Goal: Task Accomplishment & Management: Complete application form

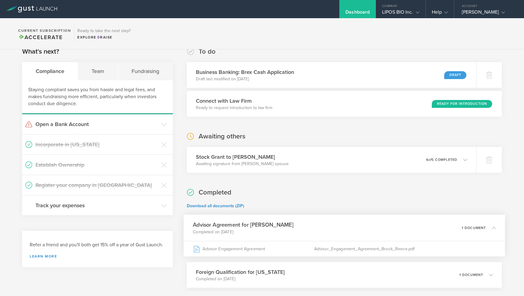
scroll to position [46, 0]
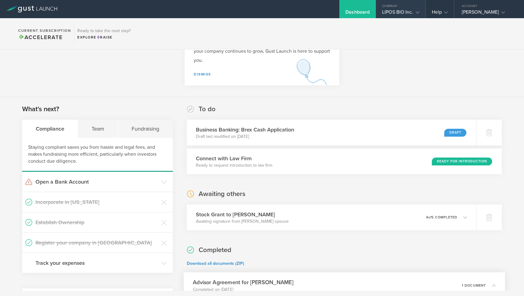
click at [411, 14] on div "LIPOS BIO Inc." at bounding box center [400, 13] width 37 height 9
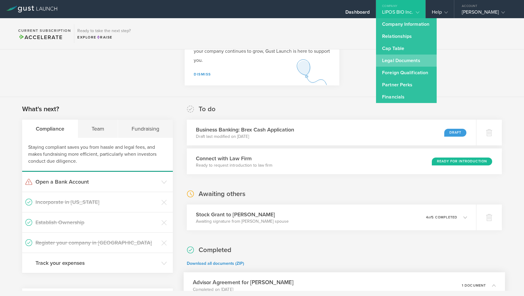
click at [404, 64] on link "Legal Documents" at bounding box center [406, 61] width 61 height 12
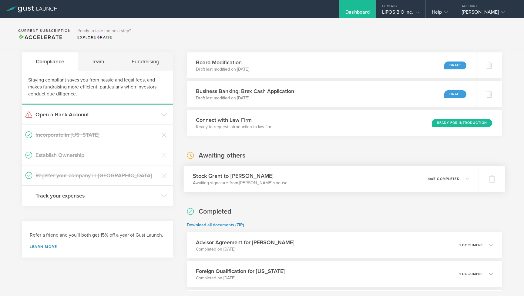
scroll to position [116, 0]
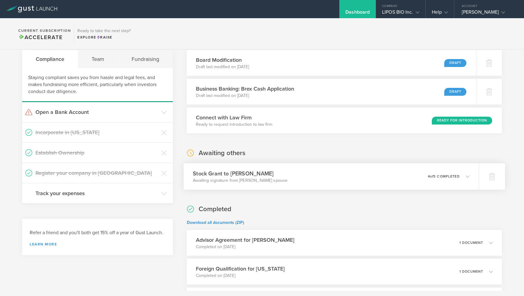
click at [288, 183] on div "Stock Grant to Brock Reeve Awaiting signature from Brock Reeve’s spouse 0 undel…" at bounding box center [330, 176] width 295 height 26
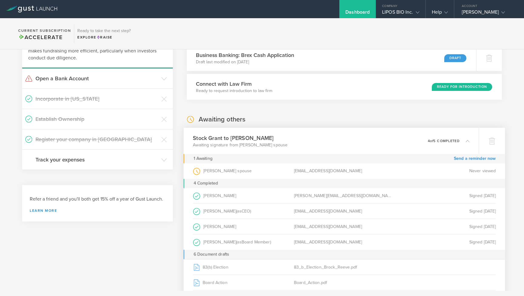
scroll to position [150, 0]
drag, startPoint x: 294, startPoint y: 171, endPoint x: 343, endPoint y: 171, distance: 49.1
click at [343, 171] on div "[EMAIL_ADDRESS][DOMAIN_NAME]" at bounding box center [344, 170] width 101 height 15
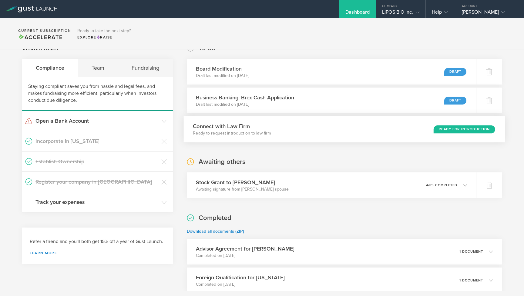
scroll to position [106, 0]
click at [309, 184] on div "Stock Grant to Brock Reeve Awaiting signature from Brock Reeve’s spouse 0 undel…" at bounding box center [330, 186] width 295 height 26
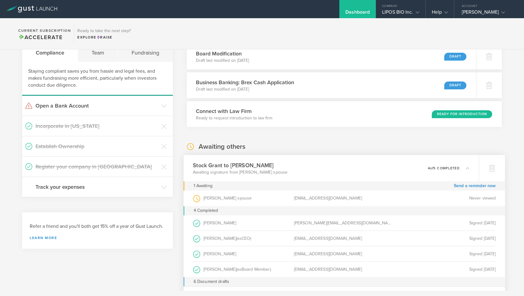
scroll to position [128, 0]
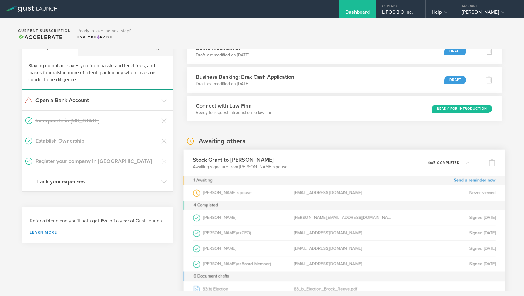
click at [308, 170] on div "Stock Grant to Brock Reeve Awaiting signature from Brock Reeve’s spouse 0 undel…" at bounding box center [330, 163] width 295 height 26
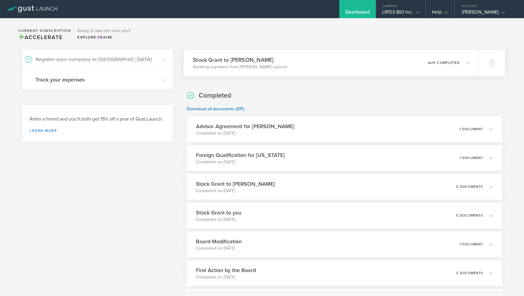
scroll to position [231, 0]
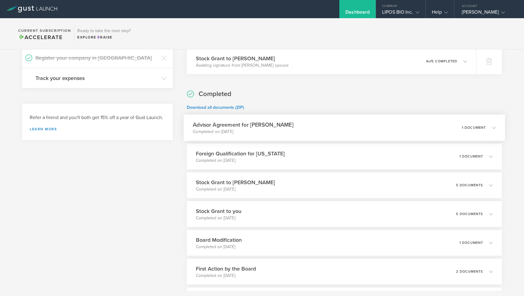
click at [307, 133] on div "Advisor Agreement for Brock Reeve Completed on May 14, 2025 1 document" at bounding box center [343, 128] width 321 height 26
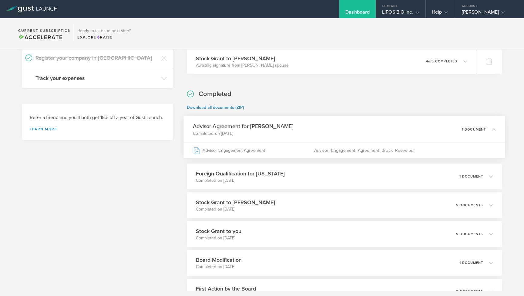
click at [307, 133] on div "Advisor Agreement for Brock Reeve Completed on May 14, 2025 1 document" at bounding box center [343, 129] width 321 height 26
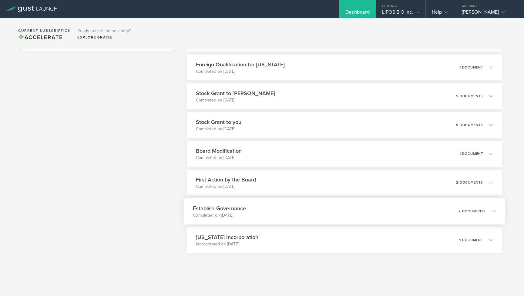
scroll to position [320, 0]
click at [275, 215] on div "Establish Governance Completed on Mar 22, 2025 2 documents" at bounding box center [343, 211] width 321 height 26
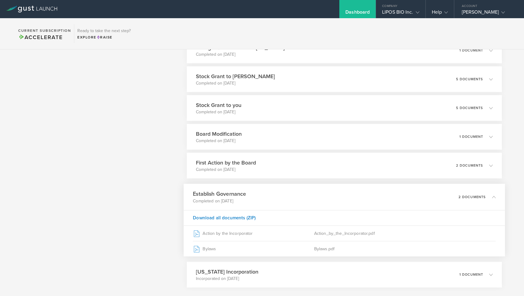
scroll to position [337, 0]
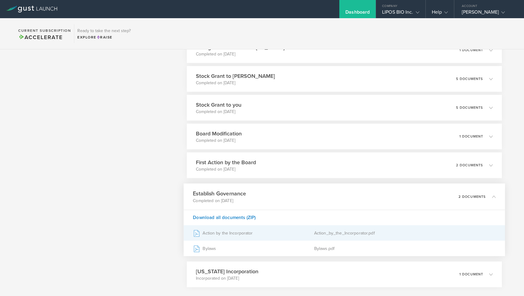
click at [240, 236] on div "Action by the Incorporator" at bounding box center [253, 232] width 121 height 15
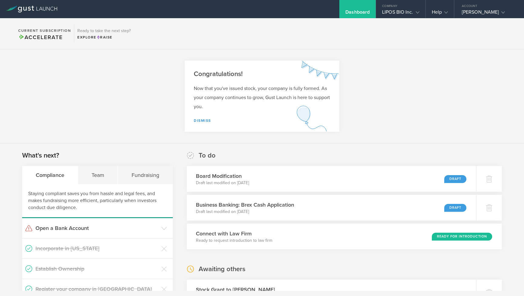
scroll to position [0, 0]
click at [401, 72] on section "Congratulations! Now that you've issued stock, your company is fully formed. As…" at bounding box center [262, 96] width 524 height 94
click at [299, 184] on div "Board Modification Draft last modified on Sep 2, 2025 Draft" at bounding box center [330, 179] width 295 height 26
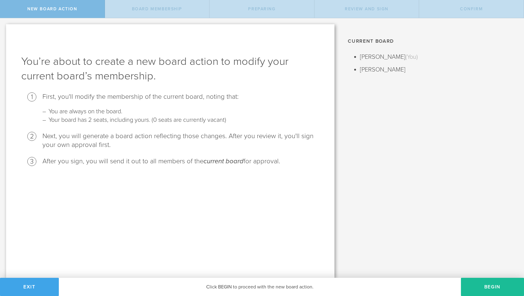
click at [30, 285] on span "Exit" at bounding box center [29, 287] width 12 height 6
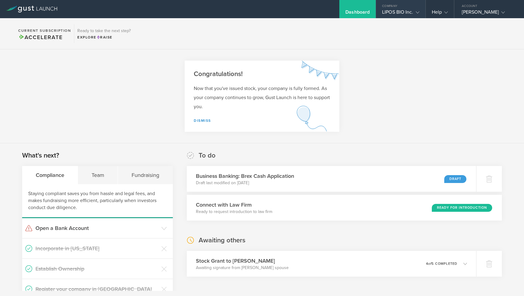
click at [398, 13] on div "LIPOS BIO Inc." at bounding box center [400, 13] width 37 height 9
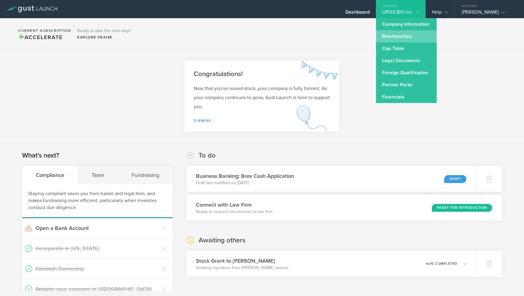
click at [399, 36] on link "Relationships" at bounding box center [406, 36] width 61 height 12
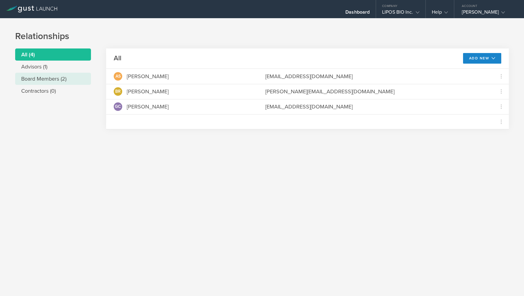
click at [36, 73] on li "Board Members (2)" at bounding box center [53, 79] width 76 height 12
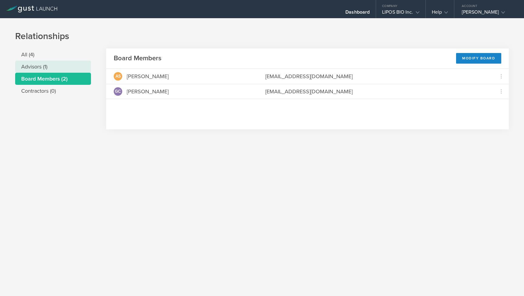
click at [37, 68] on li "Advisors (1)" at bounding box center [53, 67] width 76 height 12
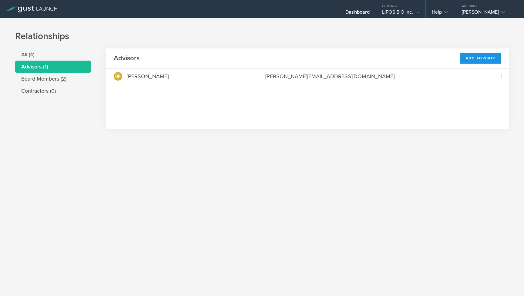
click at [465, 57] on div "Add Advisor" at bounding box center [480, 58] width 42 height 11
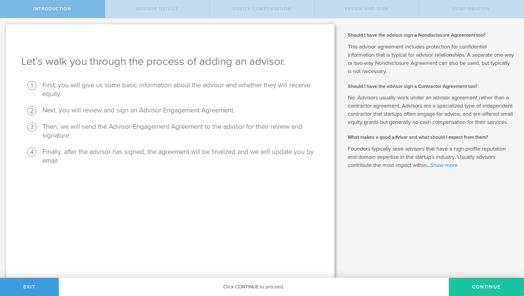
click at [469, 291] on button "Continue" at bounding box center [485, 287] width 75 height 18
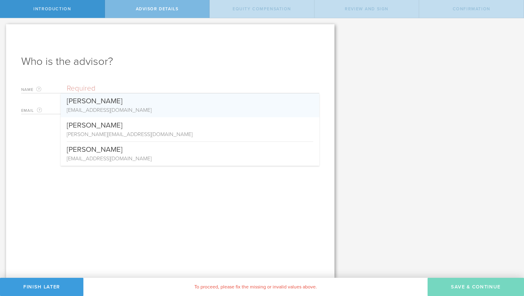
paste input "Hyman, Bradley T.,MD, PhD <BHYMAN@mgh.harvard.edu>"
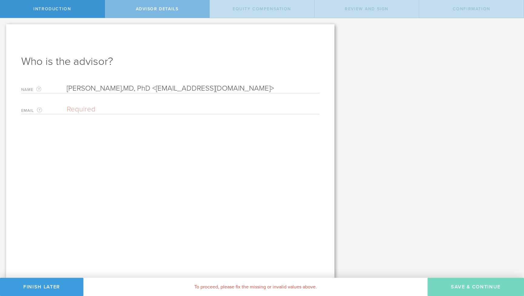
click at [68, 89] on input "Hyman, Bradley T.,MD, PhD <BHYMAN@mgh.harvard.edu>" at bounding box center [193, 88] width 252 height 9
click at [160, 88] on input "Bradley T. Hyman, Bradley T.,MD, PhD <BHYMAN@mgh.harvard.edu>" at bounding box center [193, 88] width 252 height 9
click at [158, 88] on input "Bradley T. Hyman, Bradley T.,MD, PhD <BHYMAN@mgh.harvard.edu>" at bounding box center [193, 88] width 252 height 9
click at [158, 89] on input "Bradley T. Hyman, Bradley T.,MD, PhD <BHYMAN@mgh.harvard.edu>" at bounding box center [193, 88] width 252 height 9
click at [156, 90] on input "Bradley T. Hyman, Bradley T.,MD, PhD <BHYMAN@mgh.harvard.edu>" at bounding box center [193, 88] width 252 height 9
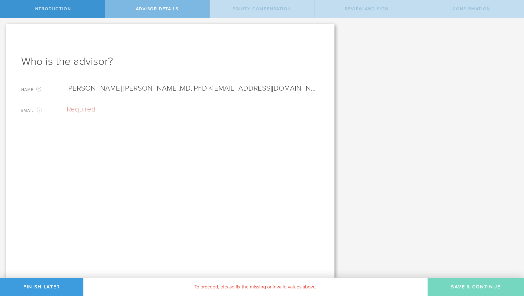
drag, startPoint x: 184, startPoint y: 89, endPoint x: 270, endPoint y: 88, distance: 86.0
click at [270, 88] on input "Bradley T. Hyman, Bradley,MD, PhD <BHYMAN@mgh.harvard.edu>" at bounding box center [193, 88] width 252 height 9
click at [258, 90] on input "Bradley T. Hyman, Bradley,MD, PhD <>" at bounding box center [193, 88] width 252 height 9
type input "Bradley T. Hyman, Bradley,MD, PhD"
paste input "BHYMAN@mgh.harvard.edu"
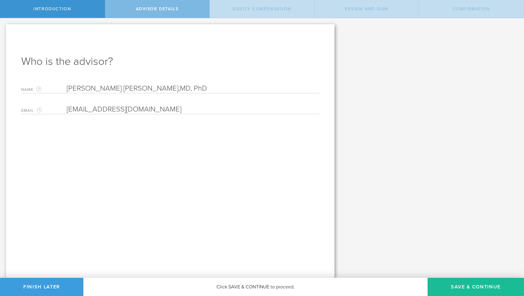
type input "BHYMAN@mgh.harvard.edu"
click at [97, 91] on input "Bradley T. Hyman, Bradley,MD, PhD" at bounding box center [193, 88] width 252 height 9
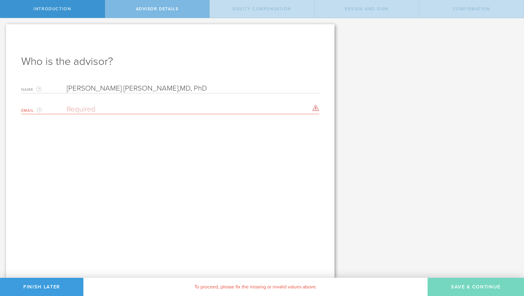
click at [151, 90] on input "Bradley T. Hyman, Bradley,MD, PhD" at bounding box center [193, 88] width 252 height 9
click at [151, 90] on input "[PERSON_NAME] [PERSON_NAME], MD, PhD" at bounding box center [193, 88] width 252 height 9
type input "[PERSON_NAME] [PERSON_NAME], MD, PhD"
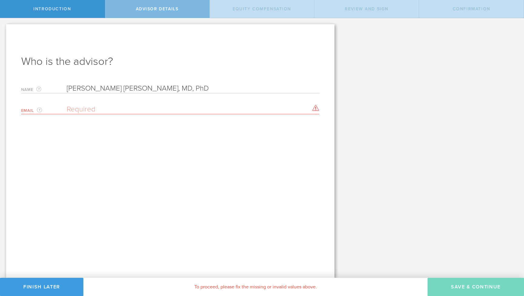
click at [95, 110] on input "email" at bounding box center [191, 109] width 249 height 9
paste input "[PERSON_NAME] [PERSON_NAME], MD, PhD"
type input "[PERSON_NAME] [PERSON_NAME], MD, PhD"
click at [95, 110] on input "[PERSON_NAME] [PERSON_NAME], MD, PhD" at bounding box center [191, 109] width 249 height 9
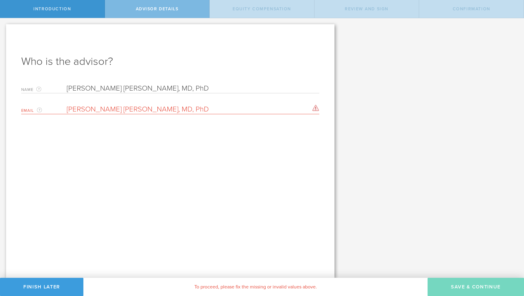
click at [95, 110] on input "[PERSON_NAME] [PERSON_NAME], MD, PhD" at bounding box center [191, 109] width 249 height 9
paste input "Hyman, Bradley T.,MD, PhD <BHYMAN@mgh.harvard.edu>"
drag, startPoint x: 157, startPoint y: 108, endPoint x: 28, endPoint y: 98, distance: 130.0
click at [28, 98] on div "Name The first and last name of the person that will be your advisor. Bradley T…" at bounding box center [170, 97] width 298 height 33
click at [165, 108] on input "BHYMAN@mgh.harvard.edu>" at bounding box center [191, 109] width 249 height 9
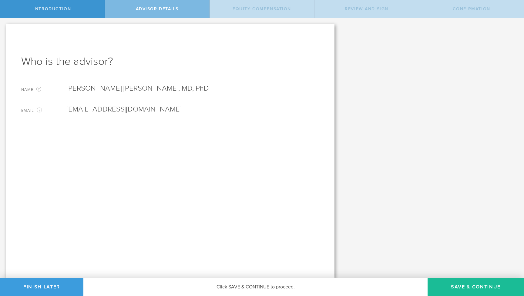
drag, startPoint x: 67, startPoint y: 108, endPoint x: 173, endPoint y: 107, distance: 106.0
click at [173, 107] on input "[EMAIL_ADDRESS][DOMAIN_NAME]" at bounding box center [191, 109] width 249 height 9
type input "[EMAIL_ADDRESS][DOMAIN_NAME]"
click at [212, 89] on input "[PERSON_NAME] [PERSON_NAME], MD, PhD" at bounding box center [193, 88] width 252 height 9
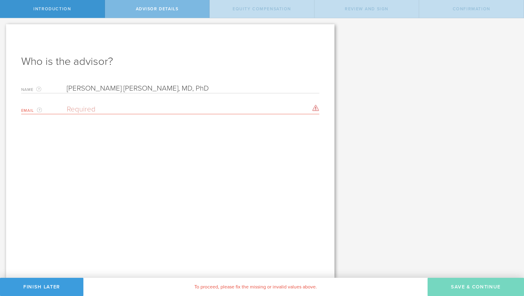
click at [116, 111] on input "email" at bounding box center [191, 109] width 249 height 9
paste input "[EMAIL_ADDRESS][DOMAIN_NAME]"
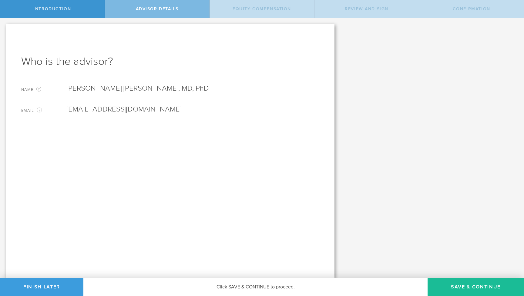
type input "[EMAIL_ADDRESS][DOMAIN_NAME]"
click at [158, 157] on div "Who is the advisor? Name The first and last name of the person that will be you…" at bounding box center [170, 151] width 328 height 254
click at [457, 288] on button "Save & Continue" at bounding box center [475, 287] width 96 height 18
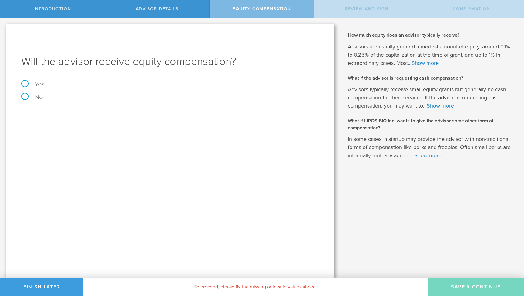
click at [42, 83] on label "Yes" at bounding box center [170, 84] width 298 height 7
click at [4, 28] on input "Yes" at bounding box center [2, 23] width 4 height 10
radio input "true"
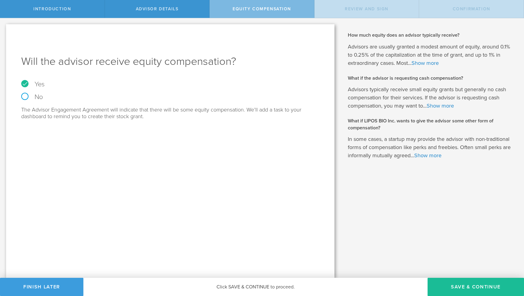
click at [56, 7] on span "Introduction" at bounding box center [52, 8] width 38 height 5
click at [123, 12] on div "Advisor Details" at bounding box center [157, 9] width 105 height 18
click at [56, 9] on span "Introduction" at bounding box center [52, 8] width 38 height 5
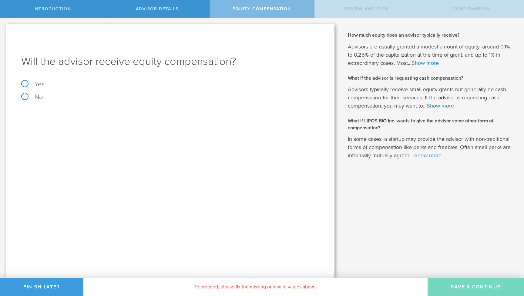
click at [33, 84] on label "Yes" at bounding box center [170, 84] width 298 height 7
click at [4, 28] on input "Yes" at bounding box center [2, 23] width 4 height 10
radio input "true"
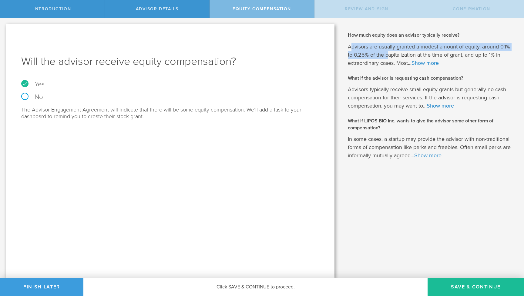
drag, startPoint x: 351, startPoint y: 46, endPoint x: 387, endPoint y: 57, distance: 37.5
click at [387, 57] on p "Advisors are usually granted a modest amount of equity, around 0.1% to 0.25% of…" at bounding box center [430, 55] width 167 height 25
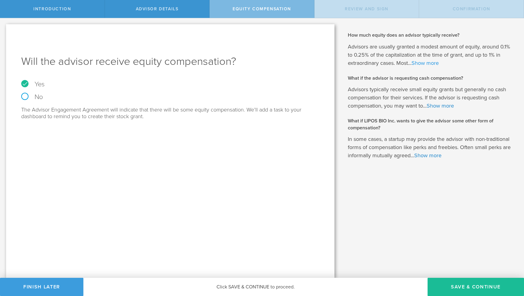
click at [418, 63] on link "Show more" at bounding box center [424, 63] width 27 height 7
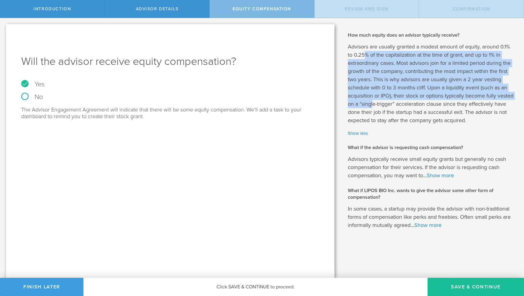
drag, startPoint x: 364, startPoint y: 53, endPoint x: 372, endPoint y: 103, distance: 50.8
click at [372, 103] on p "Advisors are usually granted a modest amount of equity, around 0.1% to 0.25% of…" at bounding box center [430, 84] width 167 height 82
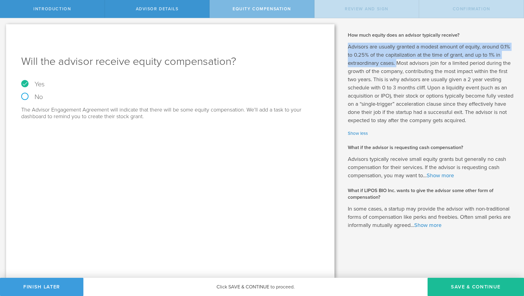
drag, startPoint x: 347, startPoint y: 46, endPoint x: 397, endPoint y: 63, distance: 52.4
click at [397, 63] on div "Should I have the advisor sign a Nondisclosure Agreement too? This advisor agre…" at bounding box center [431, 148] width 183 height 260
click at [397, 63] on p "Advisors are usually granted a modest amount of equity, around 0.1% to 0.25% of…" at bounding box center [430, 84] width 167 height 82
drag, startPoint x: 348, startPoint y: 35, endPoint x: 397, endPoint y: 60, distance: 54.5
click at [397, 60] on div "How much equity does an advisor typically receive? Advisors are usually granted…" at bounding box center [430, 131] width 167 height 198
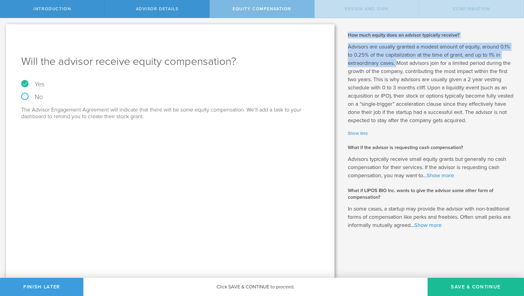
copy div "How much equity does an advisor typically receive? Advisors are usually granted…"
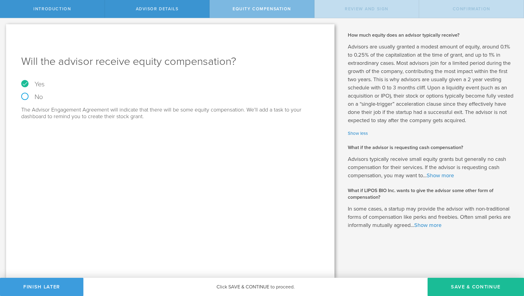
click at [453, 228] on p "In some cases, a startup may provide the advisor with non-traditional forms of …" at bounding box center [430, 217] width 167 height 25
click at [462, 286] on button "Save & Continue" at bounding box center [475, 287] width 96 height 18
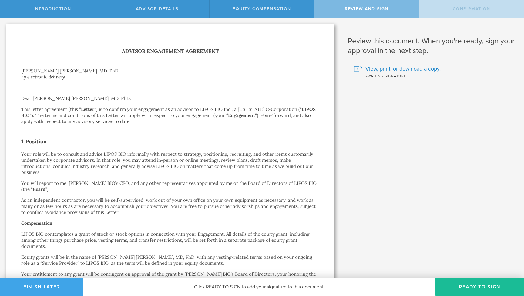
click at [34, 286] on button "Finish Later" at bounding box center [41, 287] width 83 height 18
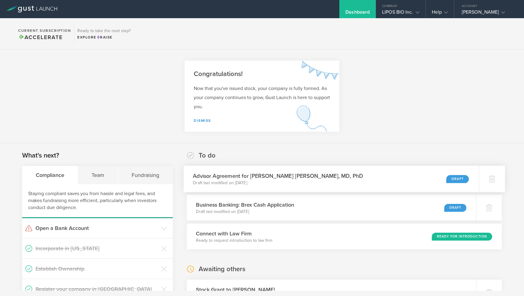
click at [421, 182] on div "Advisor Agreement for [PERSON_NAME] [PERSON_NAME], MD, PhD Draft last modified …" at bounding box center [330, 179] width 295 height 26
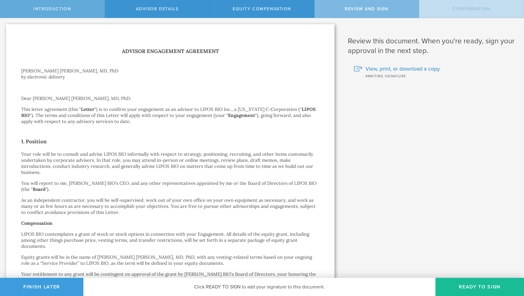
click at [61, 12] on div "Introduction" at bounding box center [52, 9] width 105 height 18
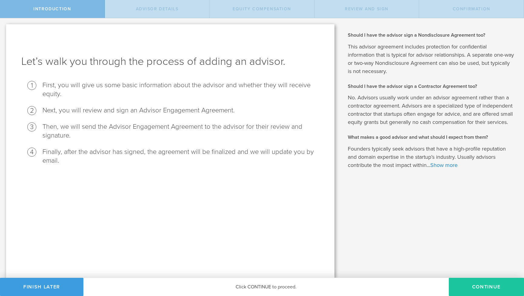
click at [477, 288] on button "Continue" at bounding box center [485, 287] width 75 height 18
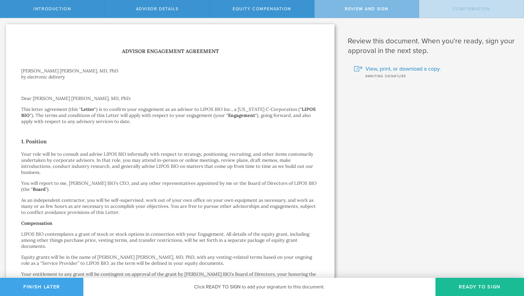
click at [54, 285] on button "Finish Later" at bounding box center [41, 287] width 83 height 18
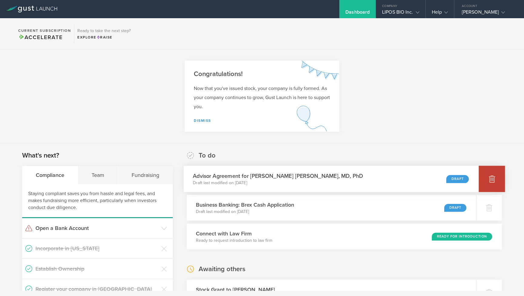
click at [486, 180] on div at bounding box center [491, 179] width 26 height 26
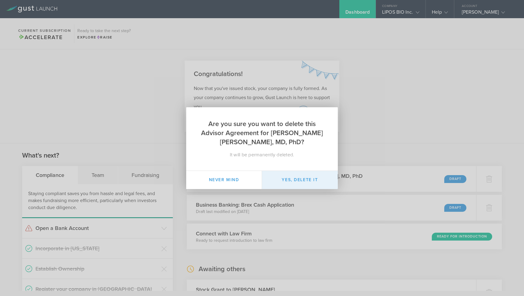
click at [297, 178] on button "Yes, delete it" at bounding box center [300, 180] width 76 height 18
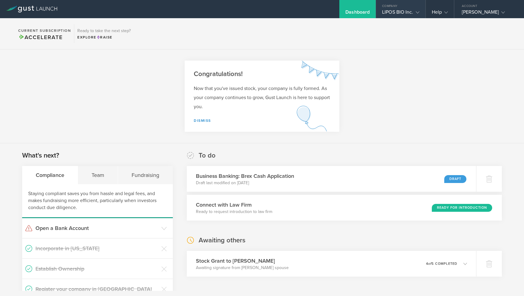
click at [396, 15] on div "LIPOS BIO Inc." at bounding box center [400, 13] width 37 height 9
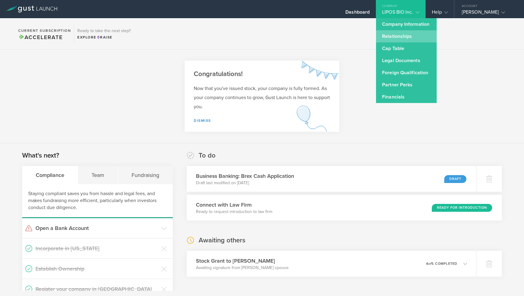
click at [396, 41] on link "Relationships" at bounding box center [406, 36] width 61 height 12
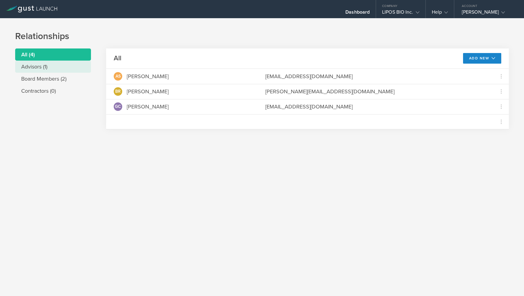
click at [40, 68] on li "Advisors (1)" at bounding box center [53, 67] width 76 height 12
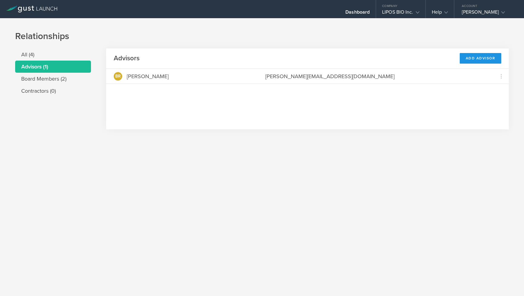
click at [471, 57] on div "Add Advisor" at bounding box center [480, 58] width 42 height 11
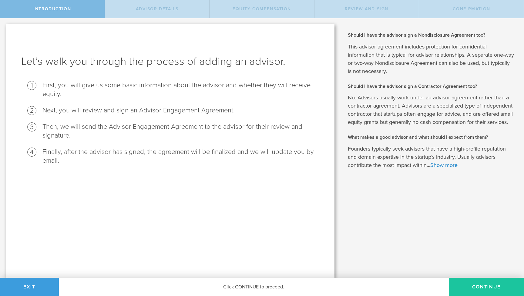
click at [480, 282] on button "Continue" at bounding box center [485, 287] width 75 height 18
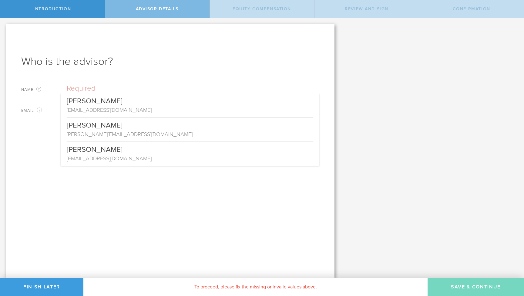
paste input "Bradley T. Hyman, MD, PhD"
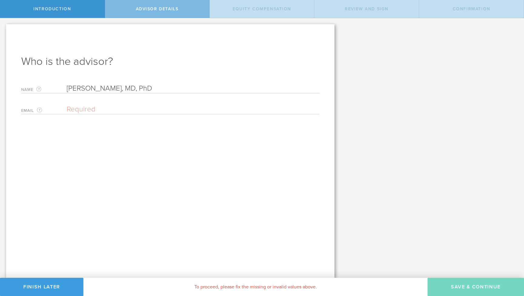
type input "Bradley T. Hyman, MD, PhD"
paste input "BHYMAN@mgh.harvard.edu"
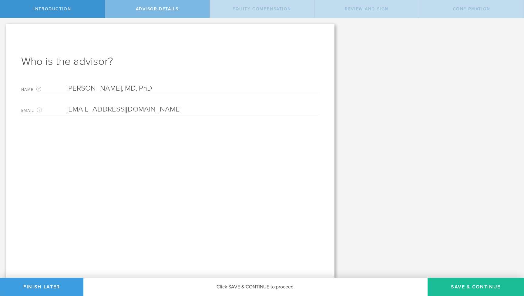
click at [68, 110] on input "BHYMAN@mgh.harvard.edu" at bounding box center [191, 109] width 249 height 9
click at [199, 108] on input "BHYMAN@mgh.harvard.edu" at bounding box center [191, 109] width 249 height 9
type input "BHYMAN@mgh.harvard.edu"
click at [193, 155] on div "Who is the advisor? Name The first and last name of the person that will be you…" at bounding box center [170, 151] width 328 height 254
click at [455, 289] on button "Save & Continue" at bounding box center [475, 287] width 96 height 18
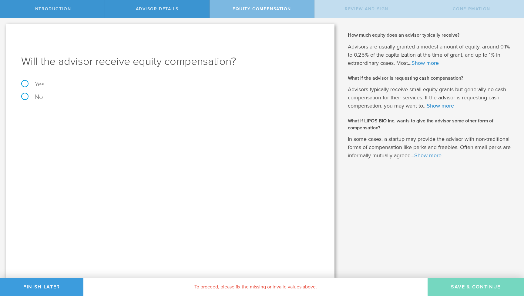
click at [40, 83] on label "Yes" at bounding box center [170, 84] width 298 height 7
click at [4, 28] on input "Yes" at bounding box center [2, 23] width 4 height 10
radio input "true"
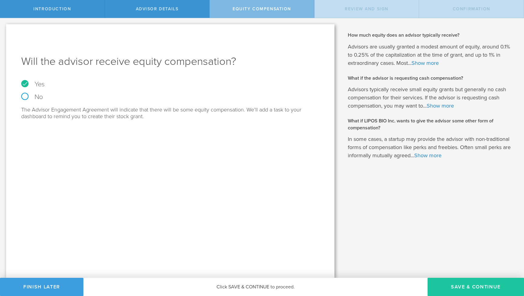
click at [454, 286] on button "Save & Continue" at bounding box center [475, 287] width 96 height 18
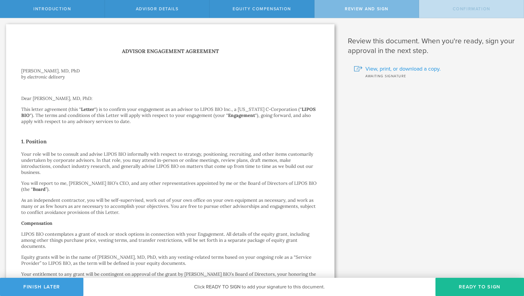
click at [395, 71] on span "View, print, or download a copy." at bounding box center [402, 69] width 75 height 8
click at [24, 288] on button "Finish Later" at bounding box center [41, 287] width 83 height 18
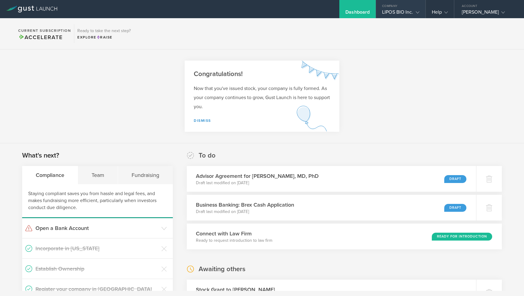
click at [384, 14] on div "LIPOS BIO Inc." at bounding box center [400, 13] width 37 height 9
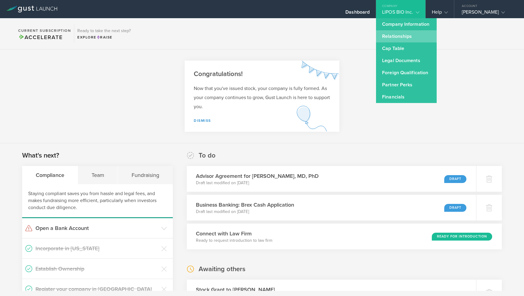
click at [394, 37] on link "Relationships" at bounding box center [406, 36] width 61 height 12
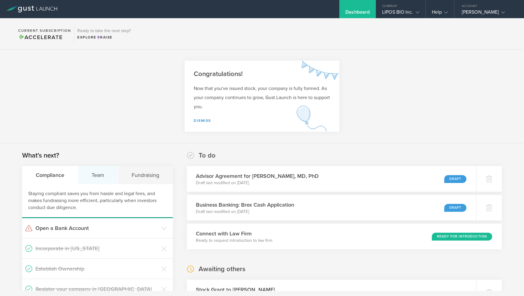
click at [101, 182] on div "Team" at bounding box center [98, 175] width 40 height 18
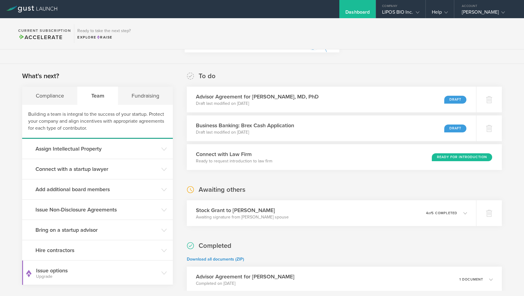
scroll to position [88, 0]
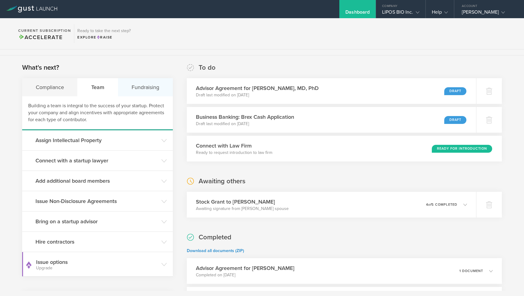
click at [147, 91] on div "Fundraising" at bounding box center [145, 87] width 55 height 18
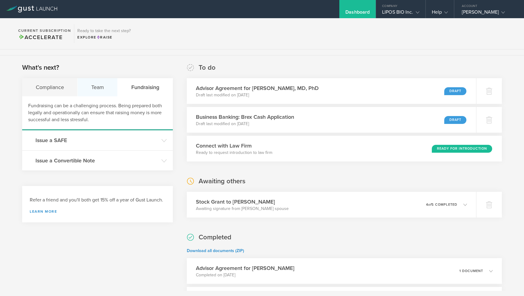
click at [91, 87] on div "Team" at bounding box center [98, 87] width 40 height 18
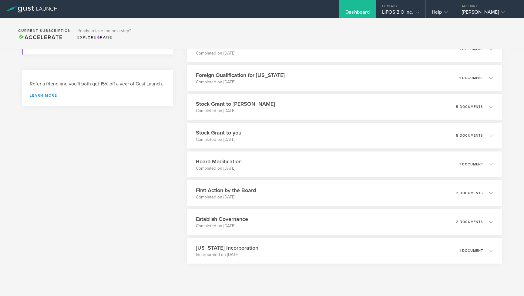
scroll to position [312, 0]
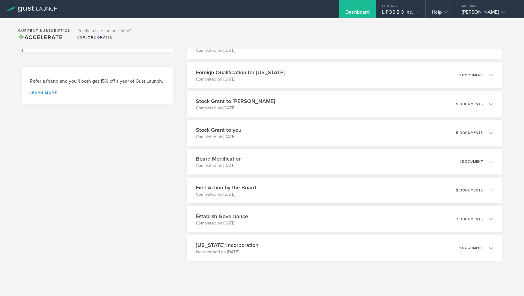
click at [178, 86] on div "What's next? Compliance Team Fundraising Building a team is integral to the suc…" at bounding box center [262, 65] width 524 height 468
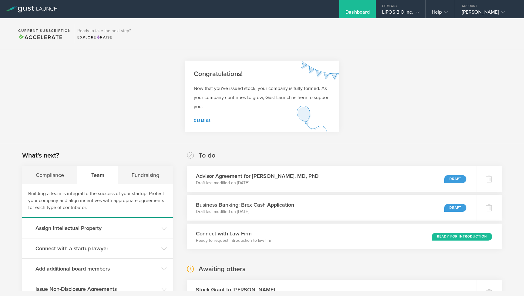
scroll to position [0, 0]
click at [407, 16] on div "LIPOS BIO Inc." at bounding box center [400, 13] width 37 height 9
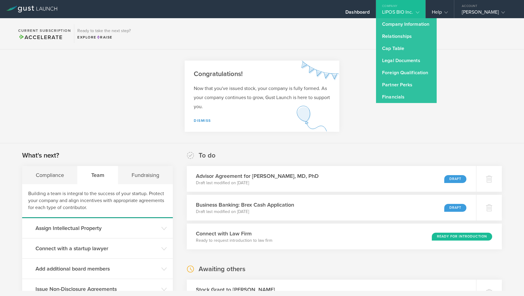
click at [338, 134] on section "Congratulations! Now that you've issued stock, your company is fully formed. As…" at bounding box center [262, 96] width 524 height 94
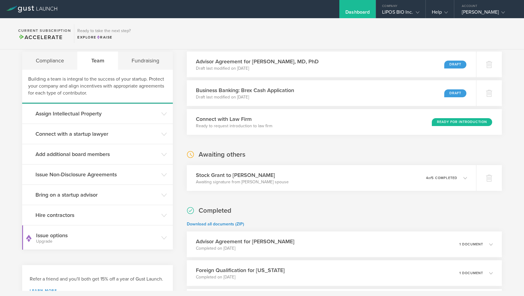
scroll to position [154, 0]
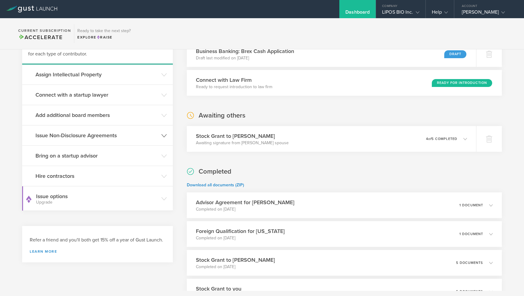
click at [124, 140] on header "Issue Non-Disclosure Agreements" at bounding box center [97, 135] width 151 height 20
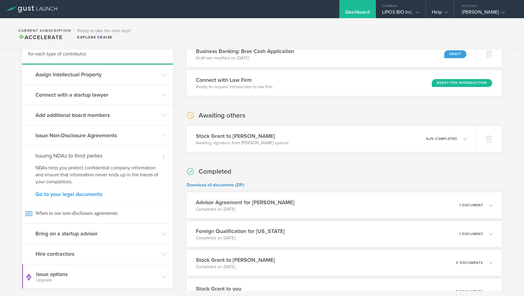
click at [70, 195] on link "Go to your legal documents" at bounding box center [97, 193] width 124 height 5
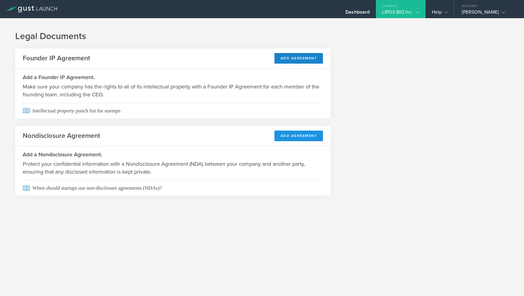
click at [279, 136] on button "Add Agreement" at bounding box center [298, 136] width 49 height 11
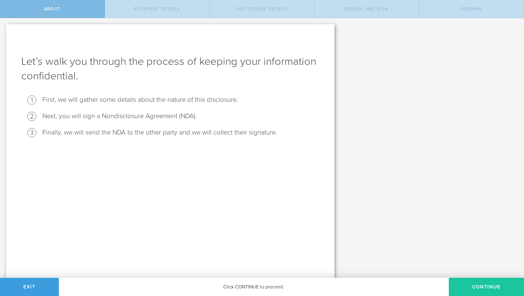
click at [484, 288] on button "Continue" at bounding box center [485, 287] width 75 height 18
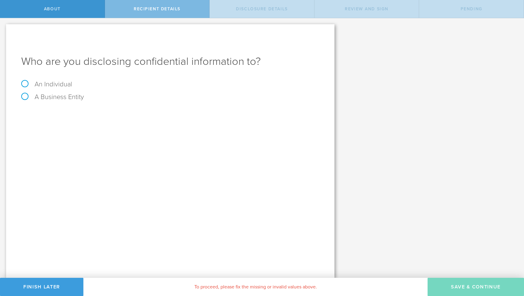
click at [56, 86] on label "An Individual" at bounding box center [46, 84] width 51 height 8
click at [4, 28] on input "An Individual" at bounding box center [2, 23] width 4 height 10
radio input "true"
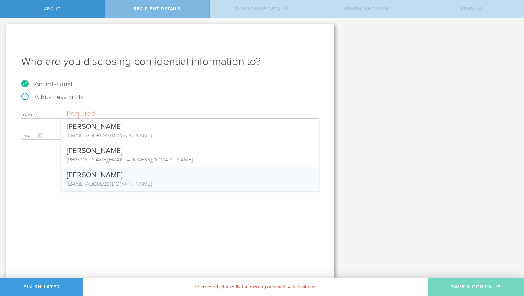
click at [85, 179] on div "[PERSON_NAME]" at bounding box center [190, 173] width 246 height 13
type input "[PERSON_NAME]"
type input "[EMAIL_ADDRESS][DOMAIN_NAME]"
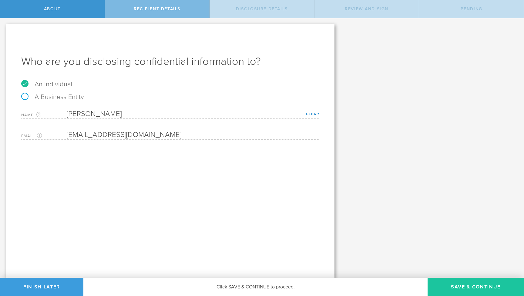
click at [454, 285] on button "Save & Continue" at bounding box center [475, 287] width 96 height 18
select select "string:5 years"
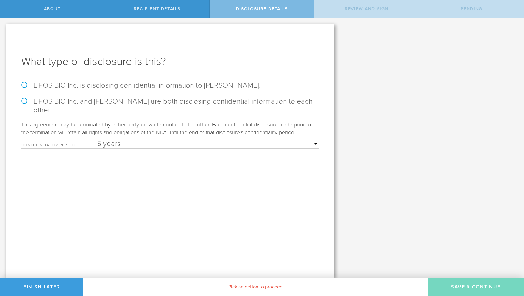
click at [135, 85] on label "LIPOS BIO Inc. is disclosing confidential information to Gaurav Chopra." at bounding box center [170, 85] width 298 height 9
click at [4, 31] on input "LIPOS BIO Inc. is disclosing confidential information to Gaurav Chopra." at bounding box center [2, 24] width 4 height 13
radio input "true"
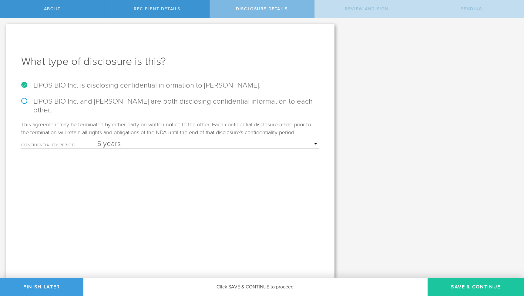
click at [467, 284] on button "Save & Continue" at bounding box center [475, 287] width 96 height 18
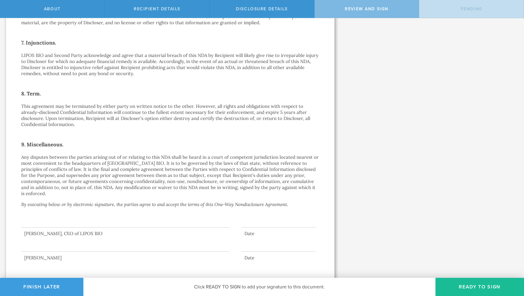
scroll to position [382, 0]
drag, startPoint x: 53, startPoint y: 228, endPoint x: 82, endPoint y: 228, distance: 29.1
click at [82, 228] on div at bounding box center [125, 240] width 208 height 24
drag, startPoint x: 52, startPoint y: 227, endPoint x: 71, endPoint y: 255, distance: 33.5
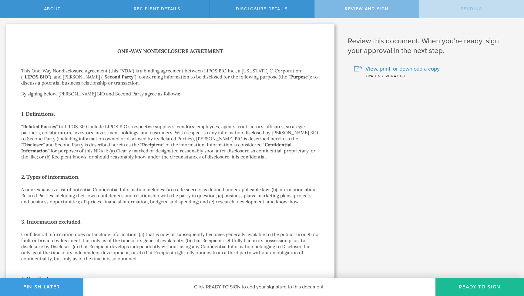
scroll to position [0, 0]
click at [48, 286] on button "Finish Later" at bounding box center [41, 287] width 83 height 18
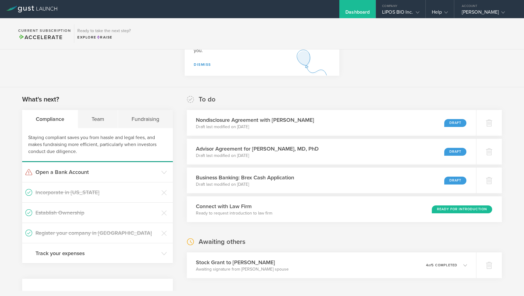
scroll to position [71, 0]
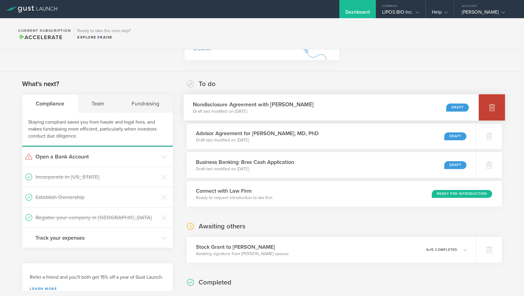
click at [491, 108] on icon at bounding box center [491, 108] width 6 height 6
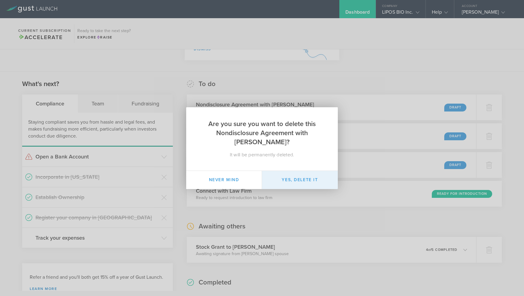
click at [307, 176] on button "Yes, delete it" at bounding box center [300, 180] width 76 height 18
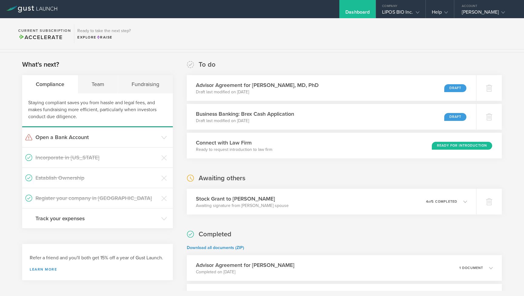
scroll to position [91, 0]
click at [357, 42] on section "Current Subscription Accelerate Ready to take the next step? Explore Raise" at bounding box center [262, 33] width 524 height 31
click at [299, 54] on div "What's next? Compliance Team Fundraising Staying compliant saves you from hassl…" at bounding box center [262, 287] width 524 height 468
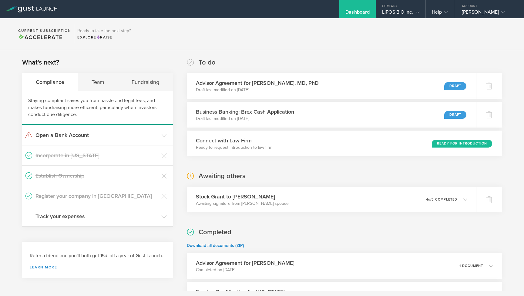
scroll to position [92, 0]
